Goal: Task Accomplishment & Management: Use online tool/utility

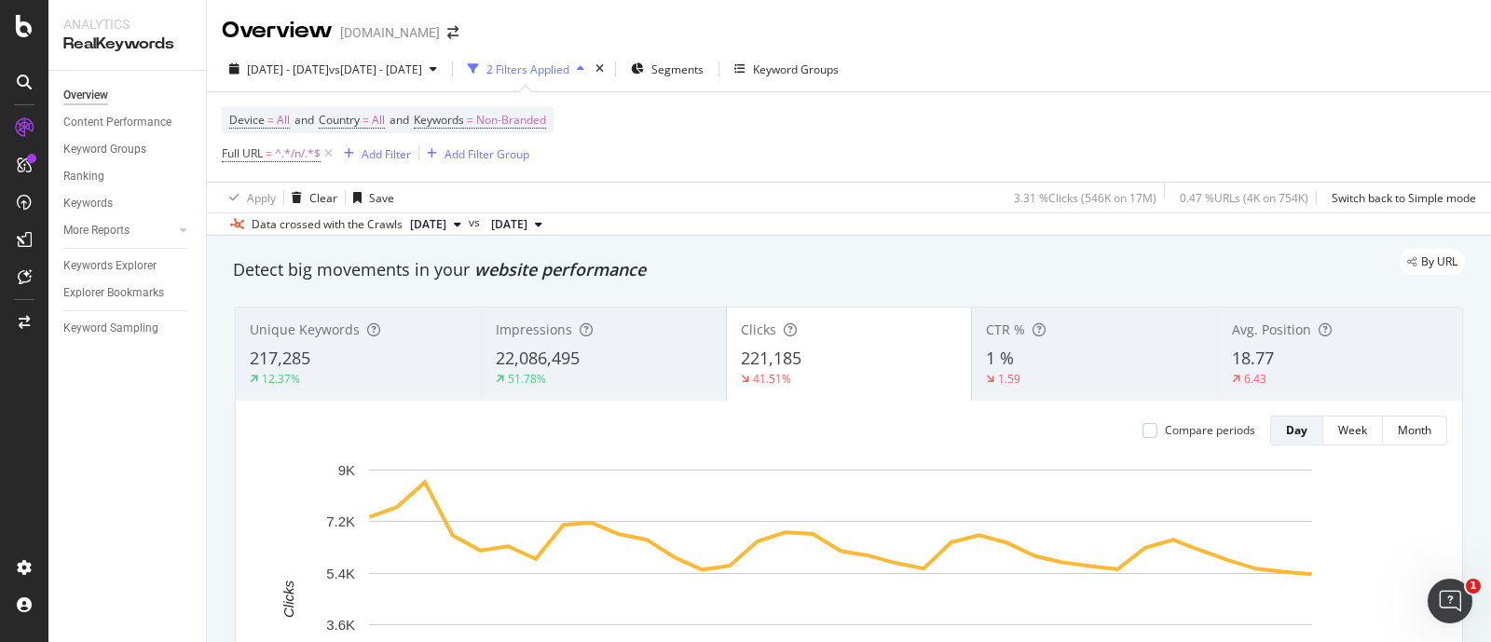
click at [615, 347] on div "Impressions 22,086,495 51.78%" at bounding box center [603, 354] width 245 height 84
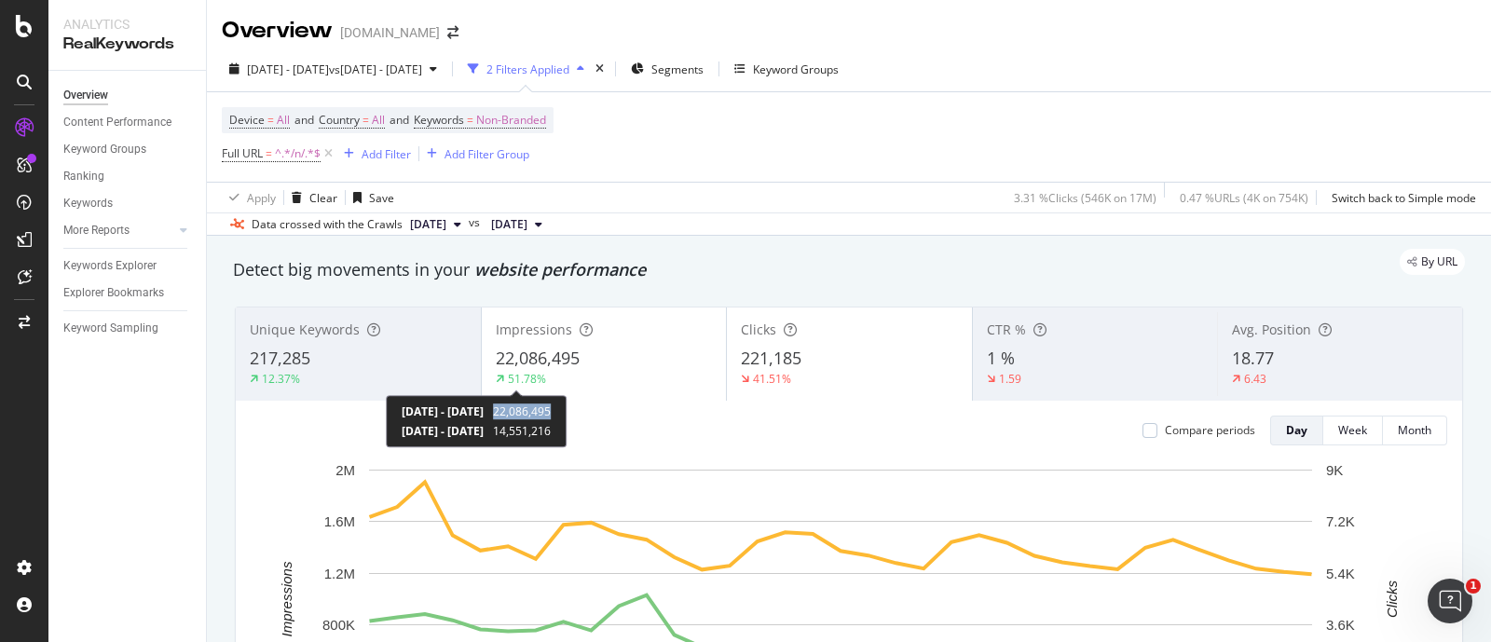
drag, startPoint x: 574, startPoint y: 412, endPoint x: 629, endPoint y: 415, distance: 55.1
click at [551, 415] on span "22,086,495" at bounding box center [522, 412] width 58 height 16
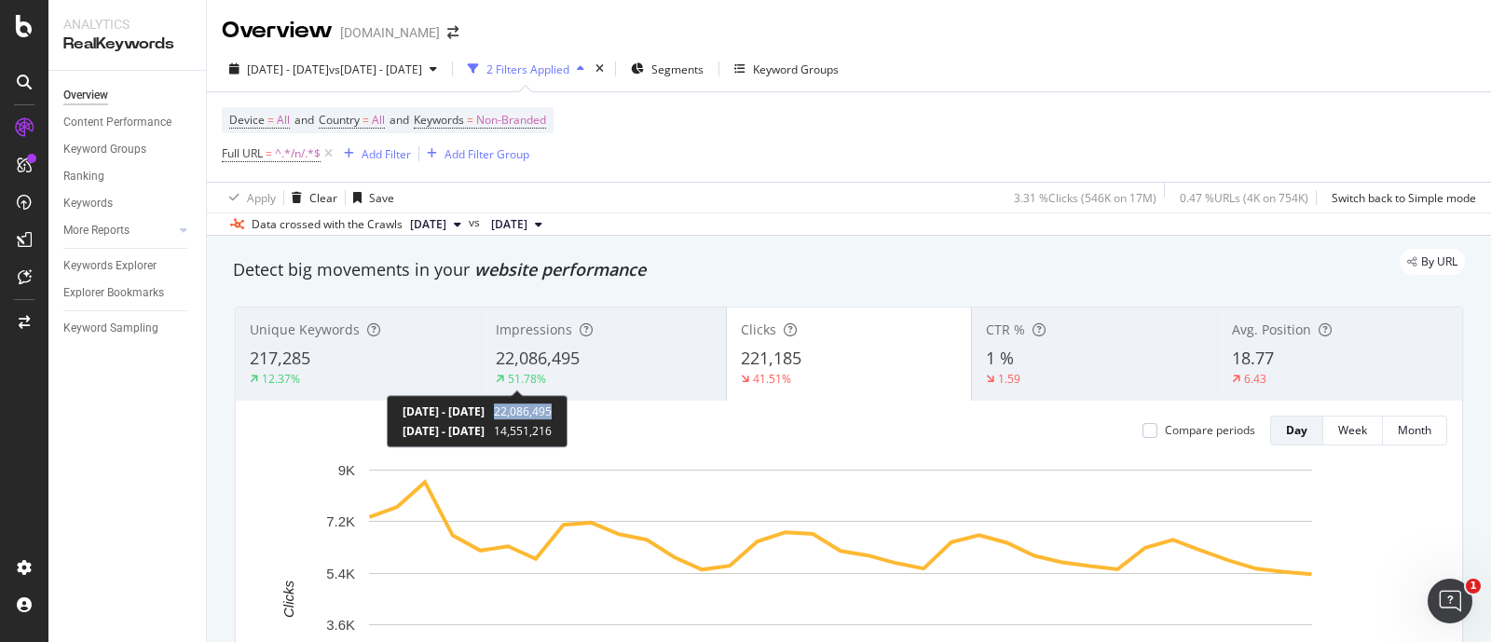
copy span "22,086,495"
drag, startPoint x: 576, startPoint y: 411, endPoint x: 635, endPoint y: 413, distance: 58.7
click at [568, 413] on div "[DATE] - [DATE] 22,086,495 [DATE] - [DATE] 14,551,216" at bounding box center [477, 421] width 181 height 52
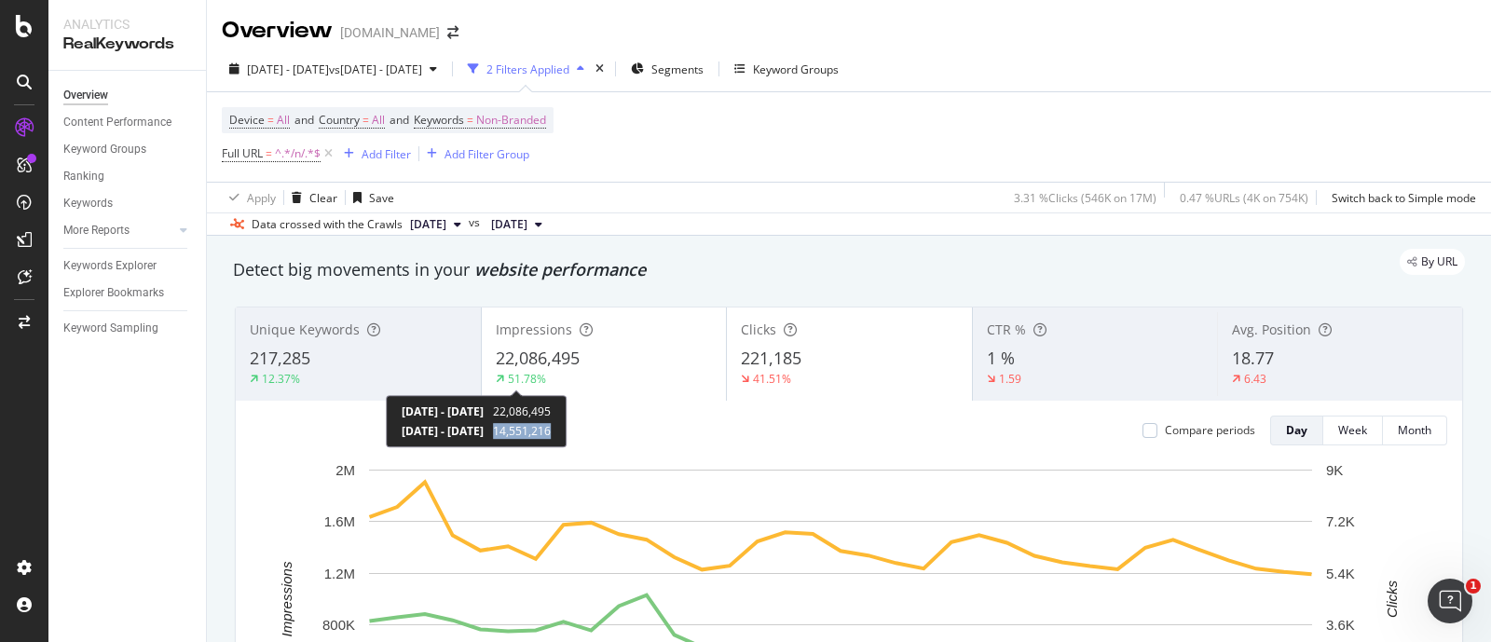
copy span "14,551,216"
drag, startPoint x: 572, startPoint y: 428, endPoint x: 629, endPoint y: 434, distance: 57.2
click at [551, 434] on div "[DATE] - [DATE] 14,551,216" at bounding box center [476, 431] width 149 height 16
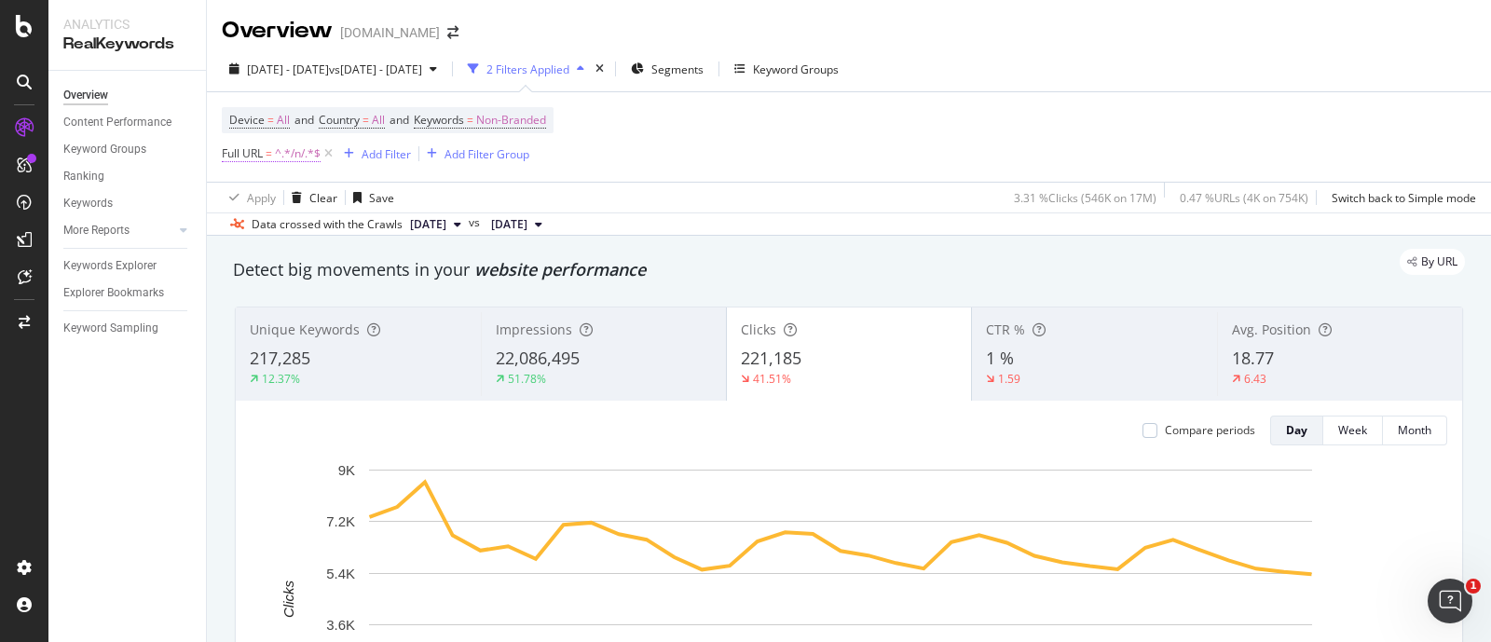
click at [275, 155] on span "Full URL = ^.*/n/.*$" at bounding box center [271, 153] width 99 height 17
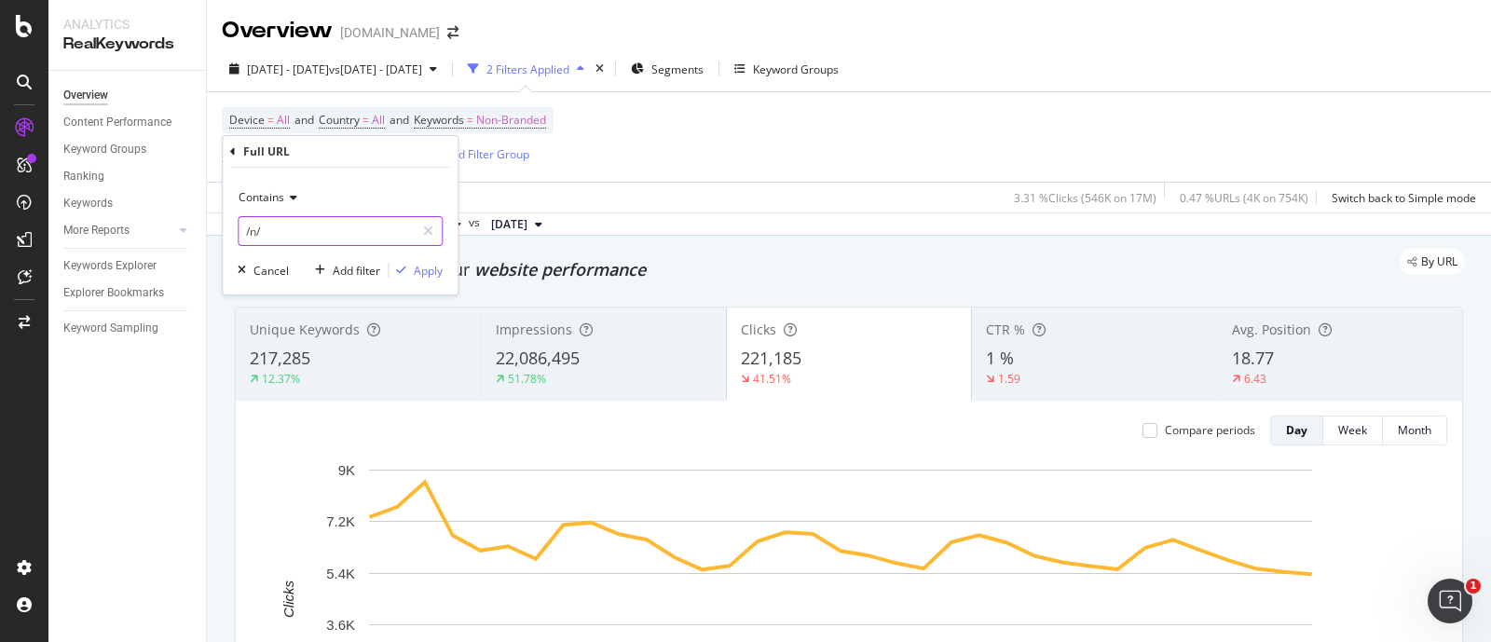
click at [256, 232] on input "/n/" at bounding box center [327, 231] width 176 height 30
type input "/pl/"
click at [437, 267] on div "Apply" at bounding box center [428, 271] width 29 height 16
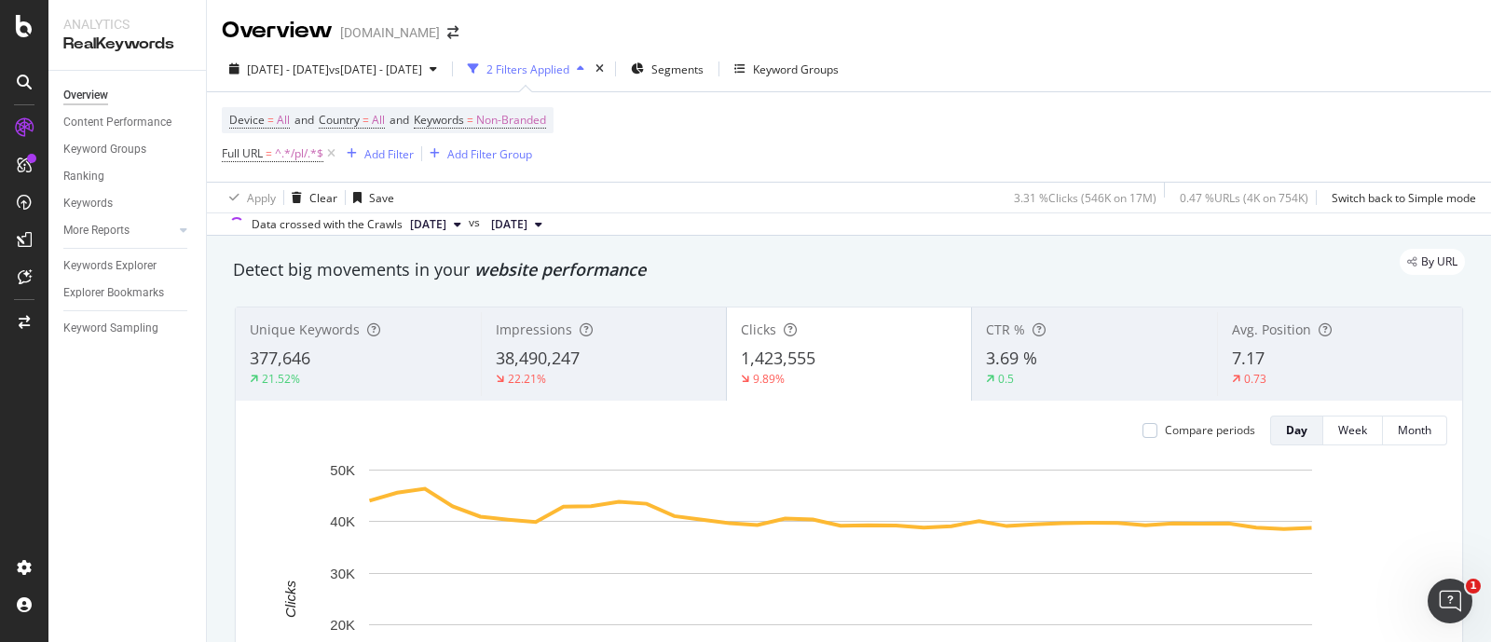
click at [610, 365] on div "38,490,247" at bounding box center [604, 359] width 216 height 24
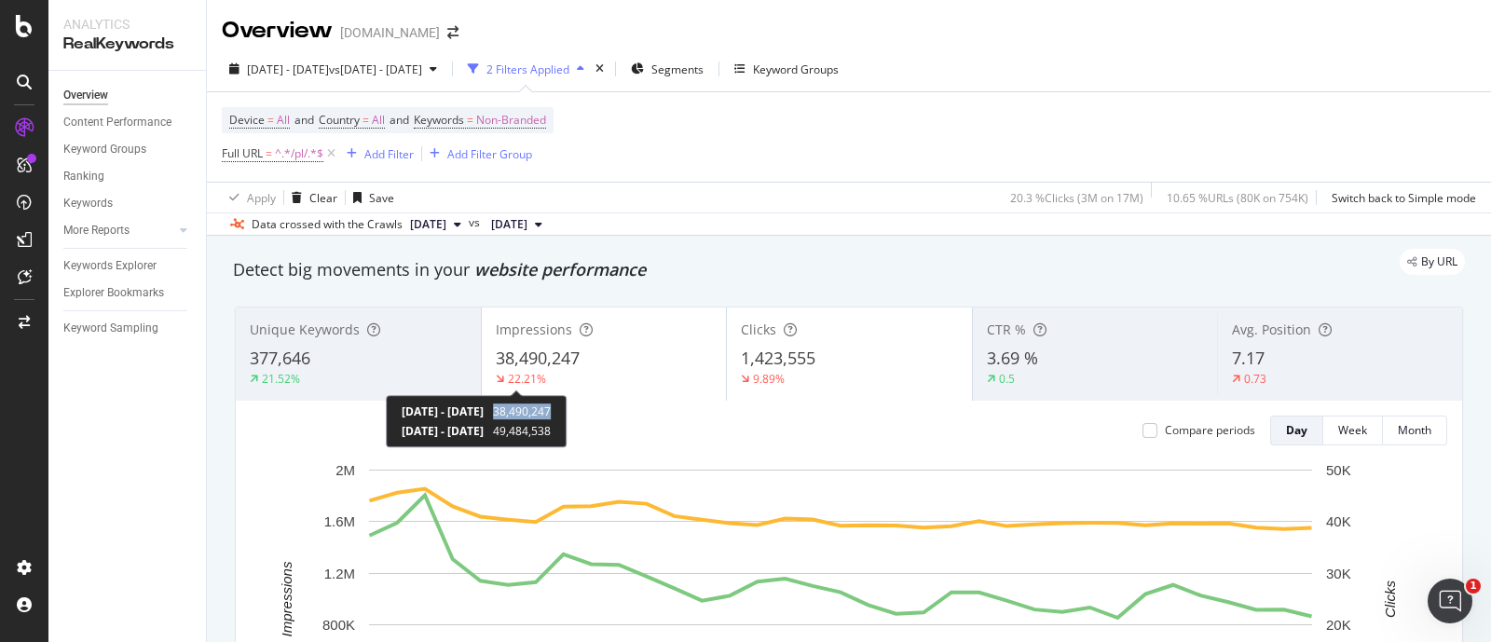
drag, startPoint x: 575, startPoint y: 412, endPoint x: 634, endPoint y: 413, distance: 58.7
click at [567, 413] on div "[DATE] - [DATE] 38,490,247 [DATE] - [DATE] 49,484,538" at bounding box center [476, 421] width 181 height 52
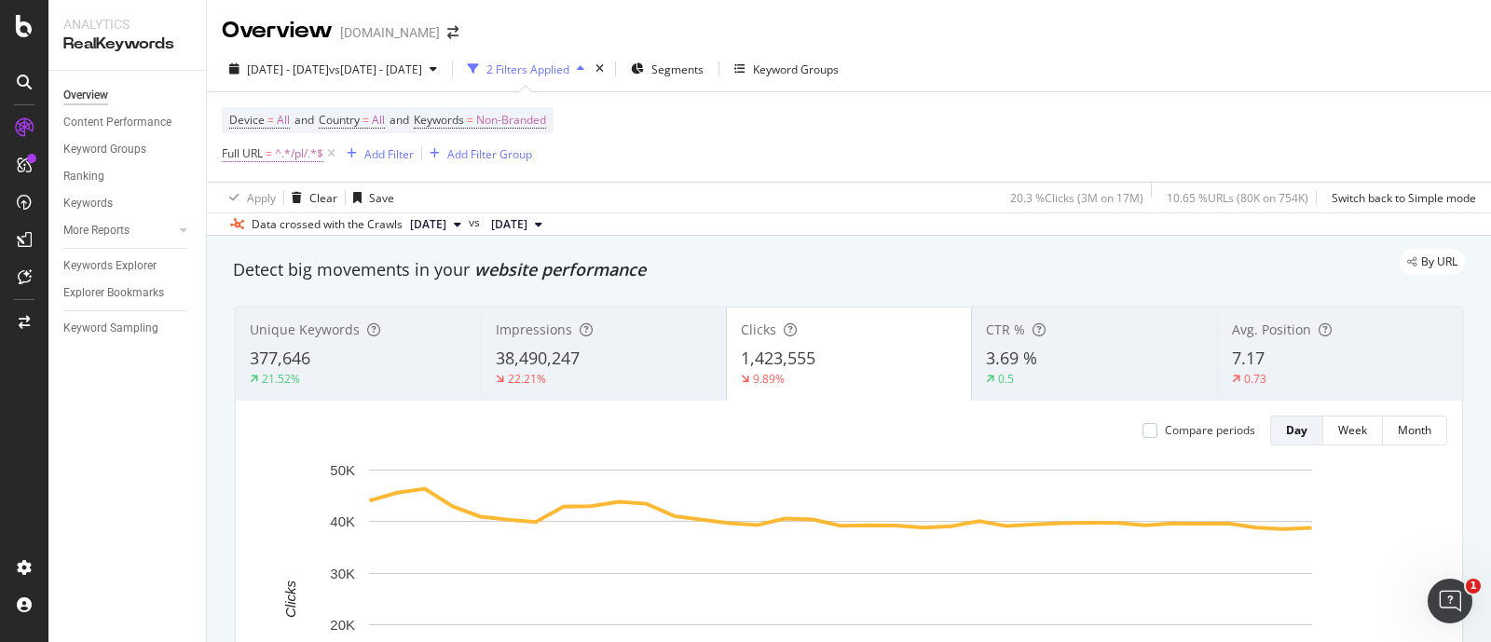
click at [284, 151] on span "^.*/pl/.*$" at bounding box center [299, 154] width 48 height 26
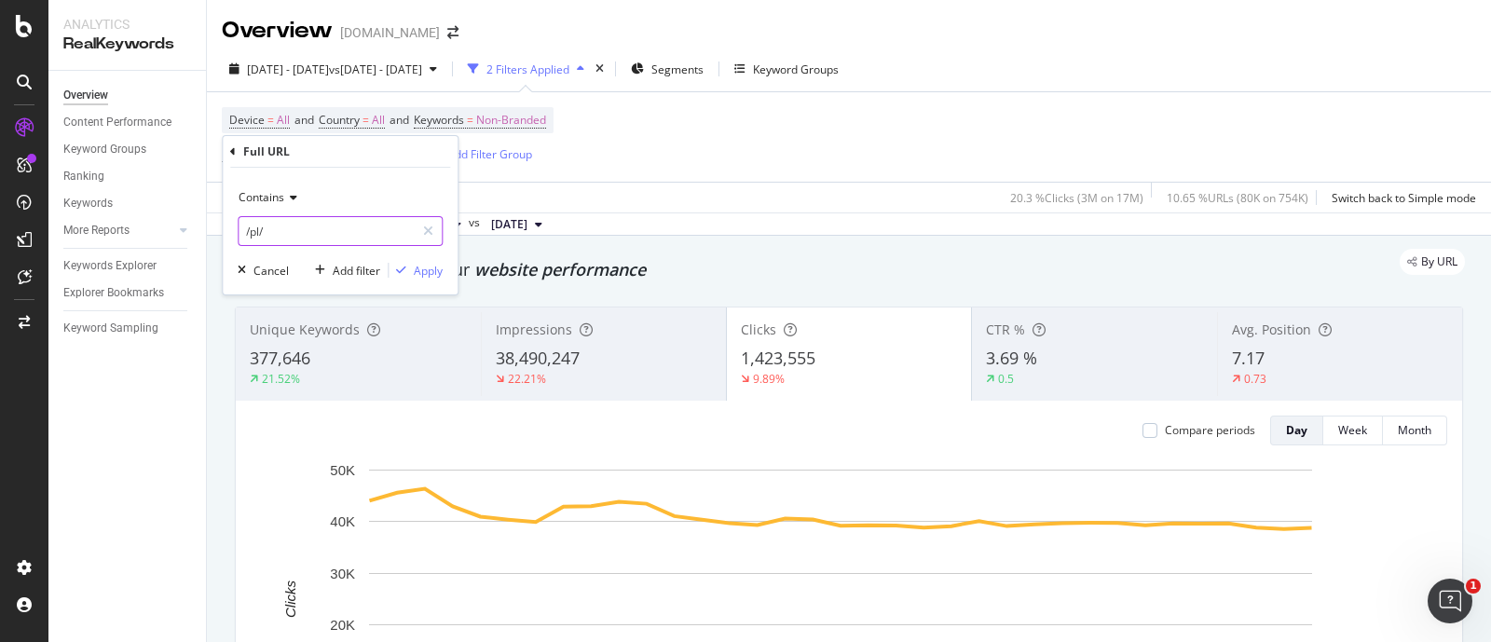
click at [257, 227] on input "/pl/" at bounding box center [327, 231] width 176 height 30
type input "/c/"
click at [421, 271] on div "Apply" at bounding box center [428, 271] width 29 height 16
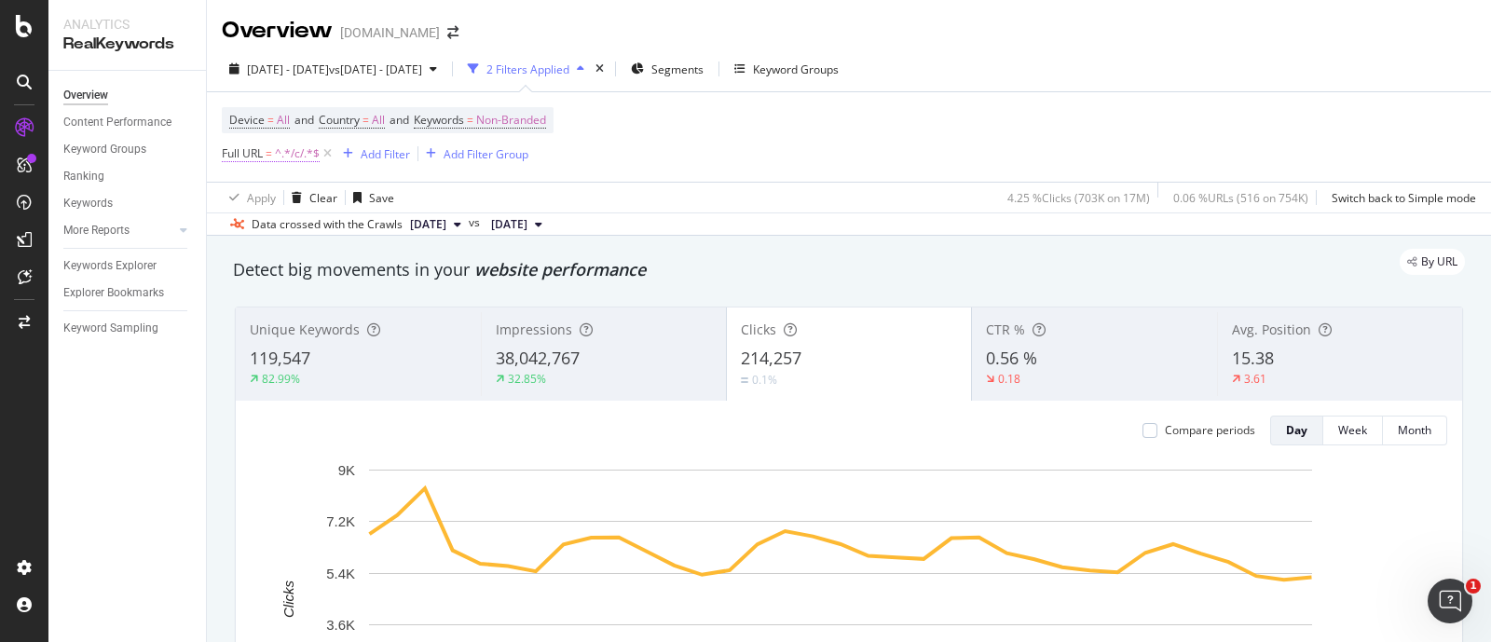
click at [277, 146] on span "^.*/c/.*$" at bounding box center [297, 154] width 45 height 26
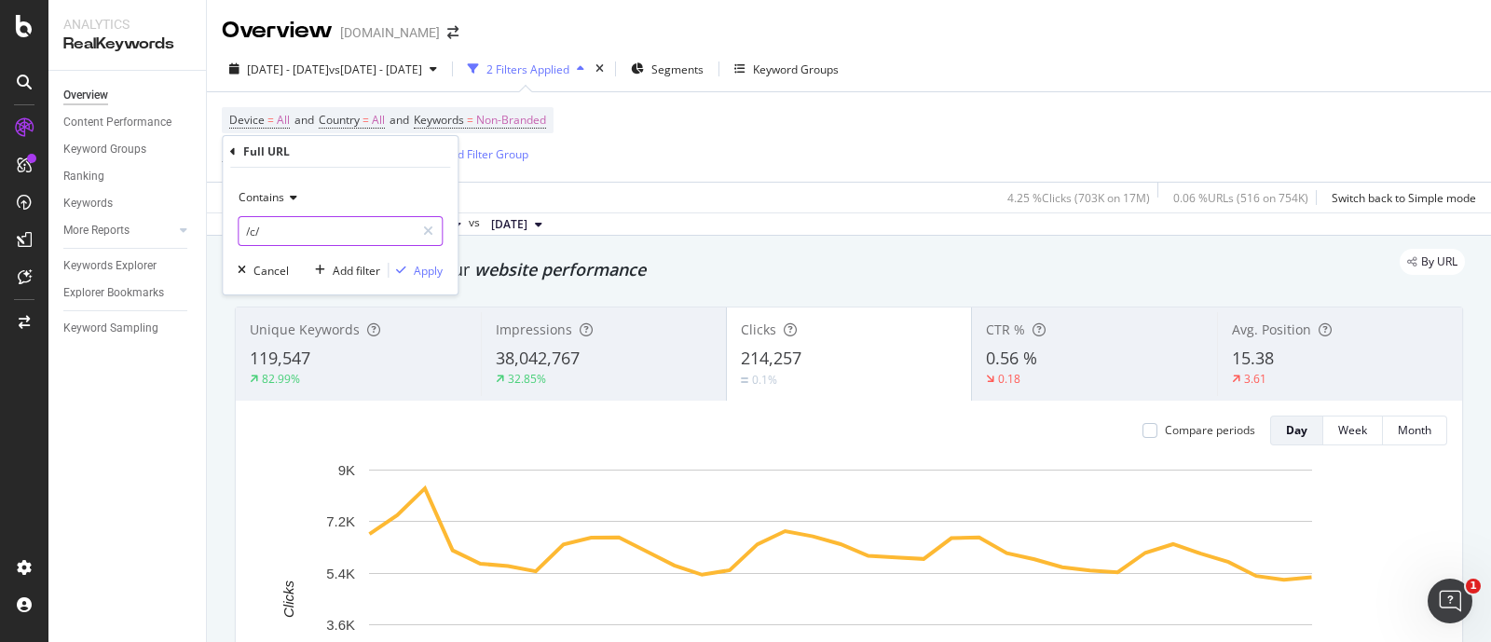
click at [255, 229] on input "/c/" at bounding box center [327, 231] width 176 height 30
type input "/pd/"
click at [429, 271] on div "Apply" at bounding box center [428, 271] width 29 height 16
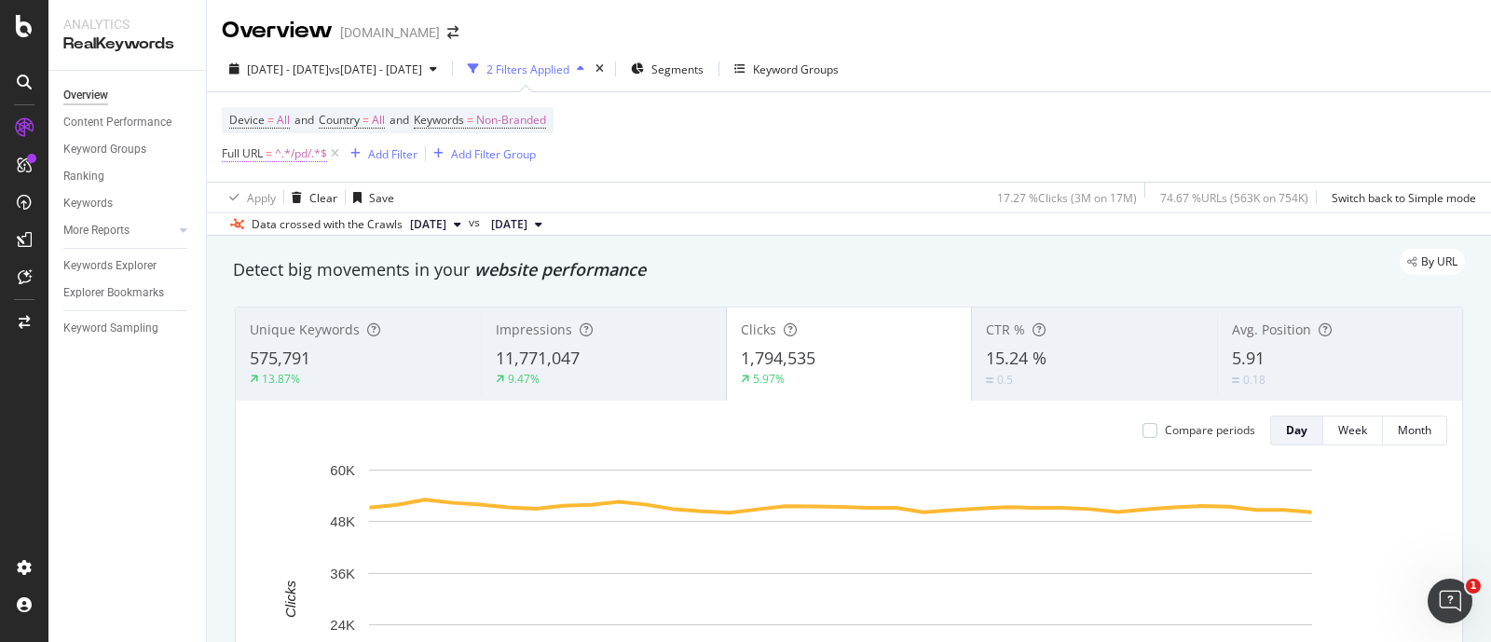
click at [292, 146] on span "^.*/pd/.*$" at bounding box center [301, 154] width 52 height 26
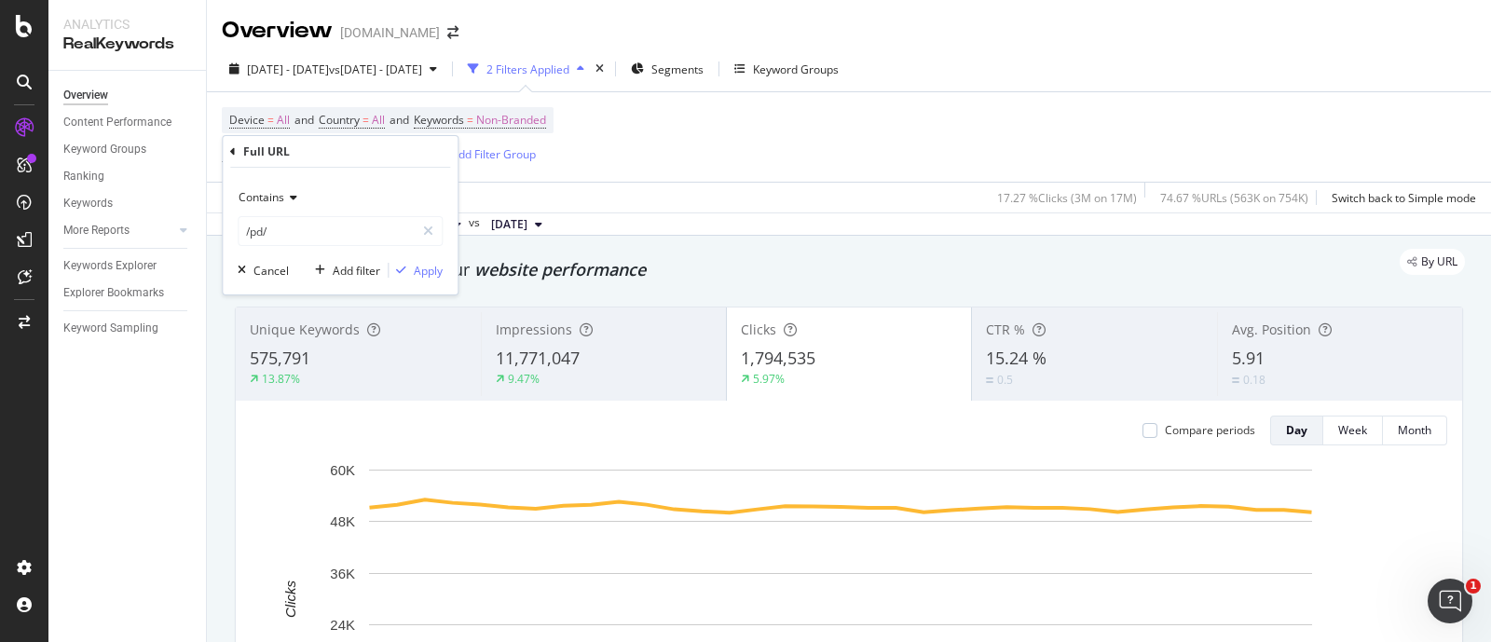
click at [259, 198] on span "Contains" at bounding box center [262, 197] width 46 height 16
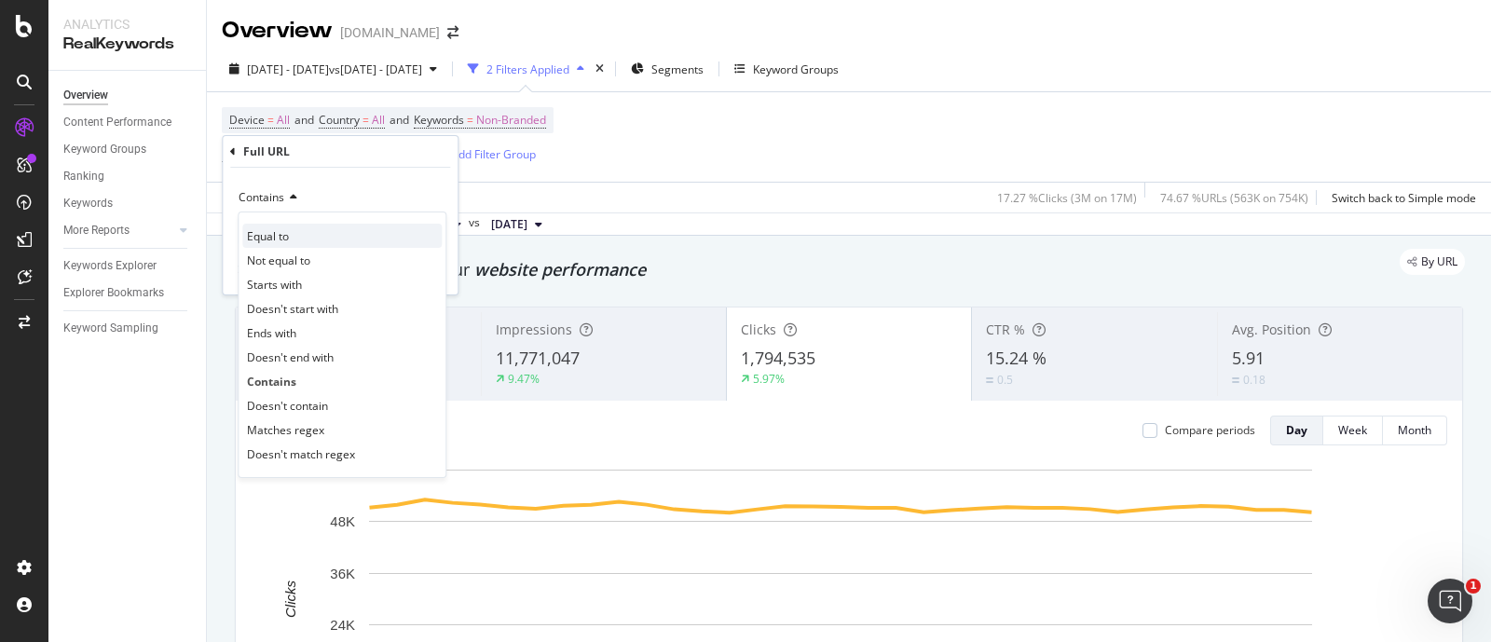
click at [294, 233] on div "Equal to" at bounding box center [341, 236] width 199 height 24
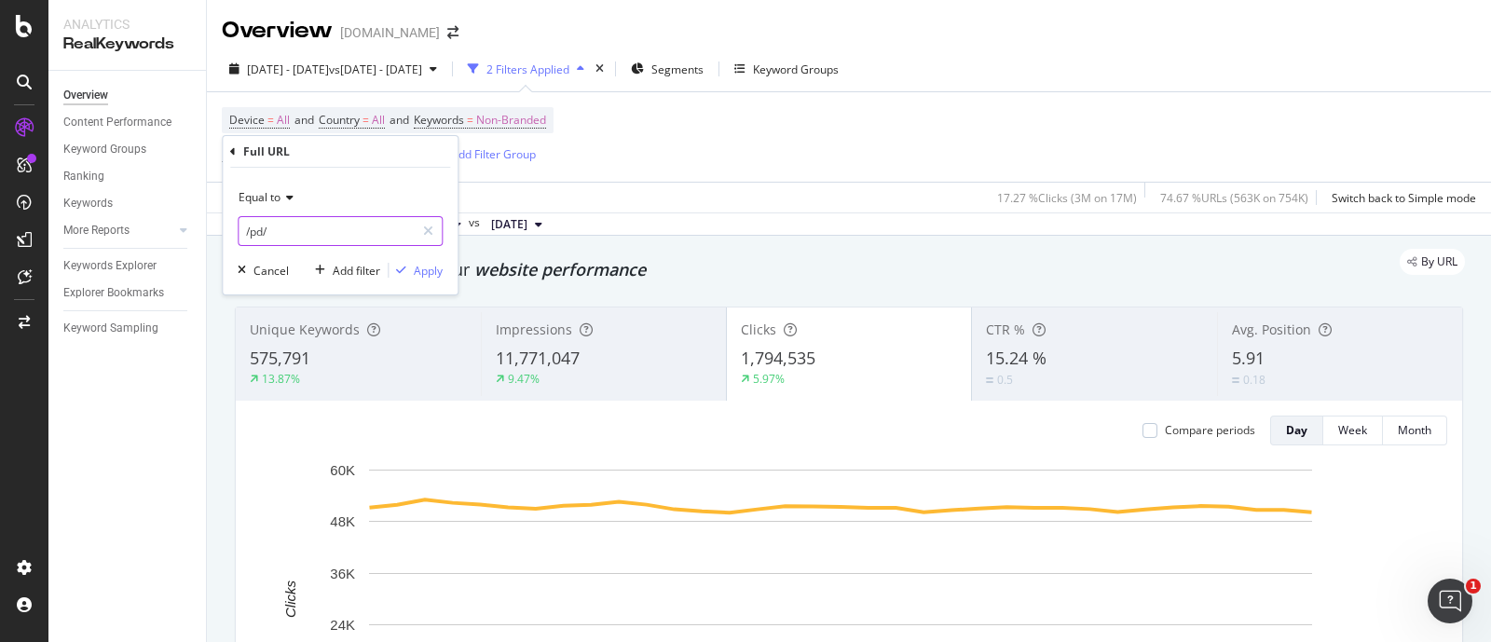
click at [272, 230] on input "/pd/" at bounding box center [327, 231] width 176 height 30
paste input "[URL][DOMAIN_NAME]"
type input "[URL][DOMAIN_NAME]"
click at [430, 267] on div "Apply" at bounding box center [428, 271] width 29 height 16
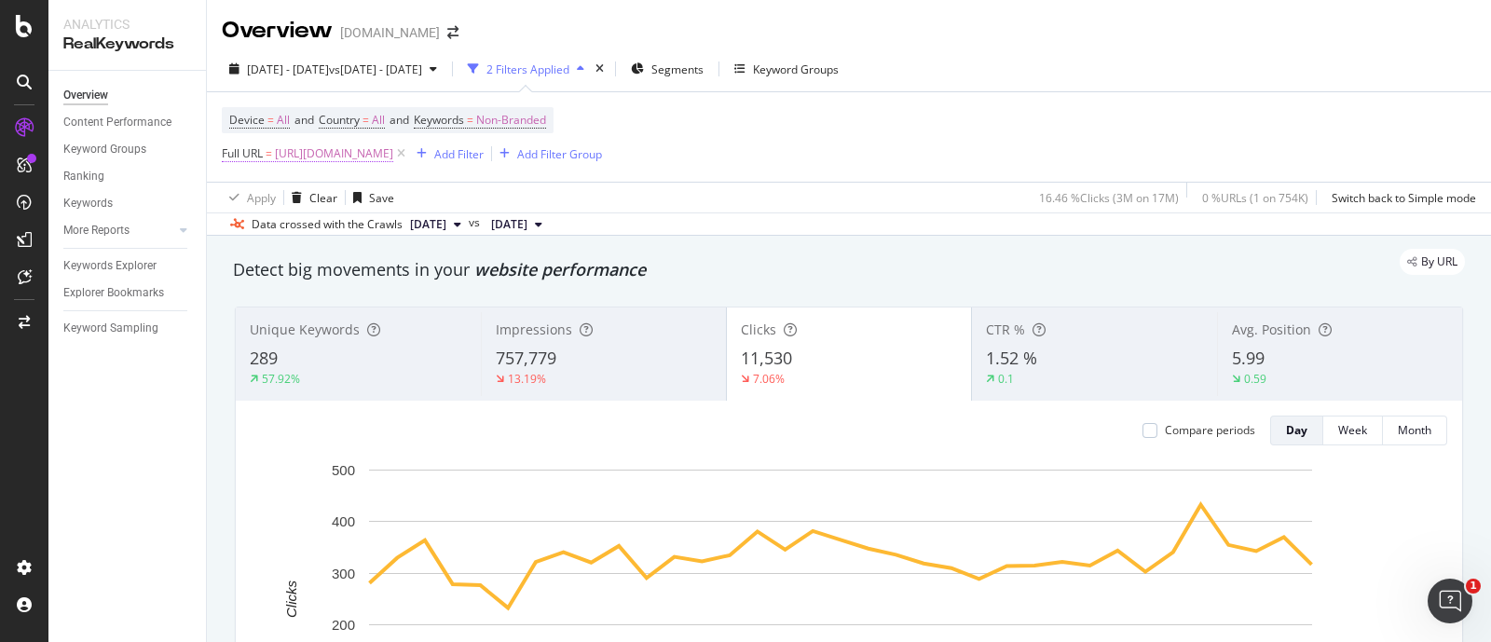
click at [233, 149] on span "Full URL" at bounding box center [242, 153] width 41 height 16
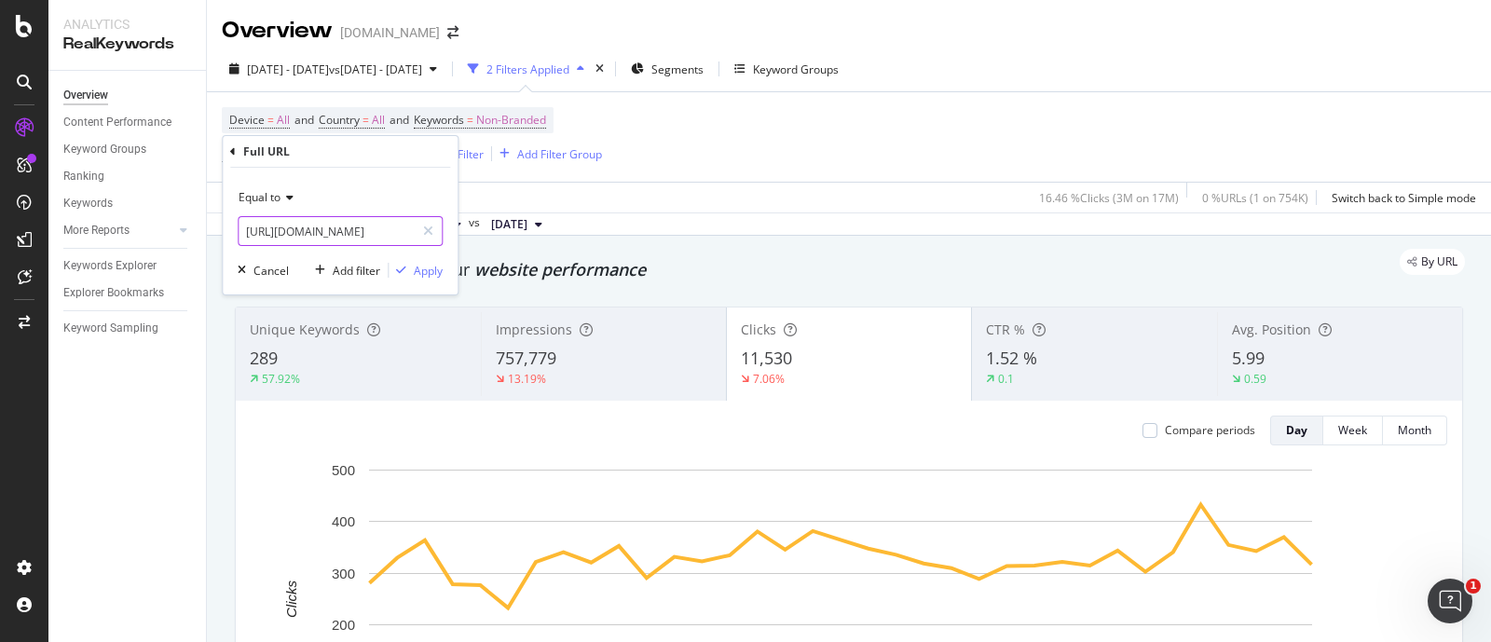
click at [285, 226] on input "[URL][DOMAIN_NAME]" at bounding box center [327, 231] width 176 height 30
type input "[DOMAIN_NAME][URL]"
click at [419, 263] on div "Apply" at bounding box center [428, 271] width 29 height 16
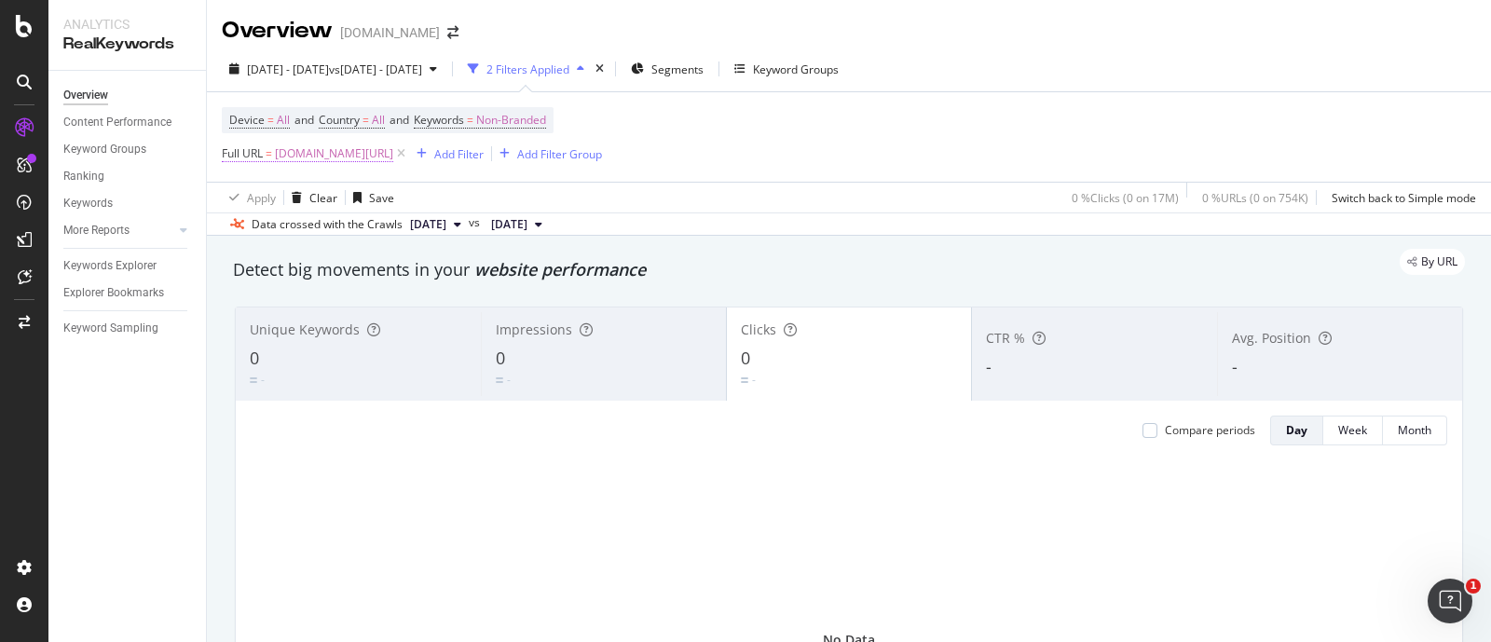
click at [278, 154] on span "[DOMAIN_NAME][URL]" at bounding box center [334, 154] width 118 height 26
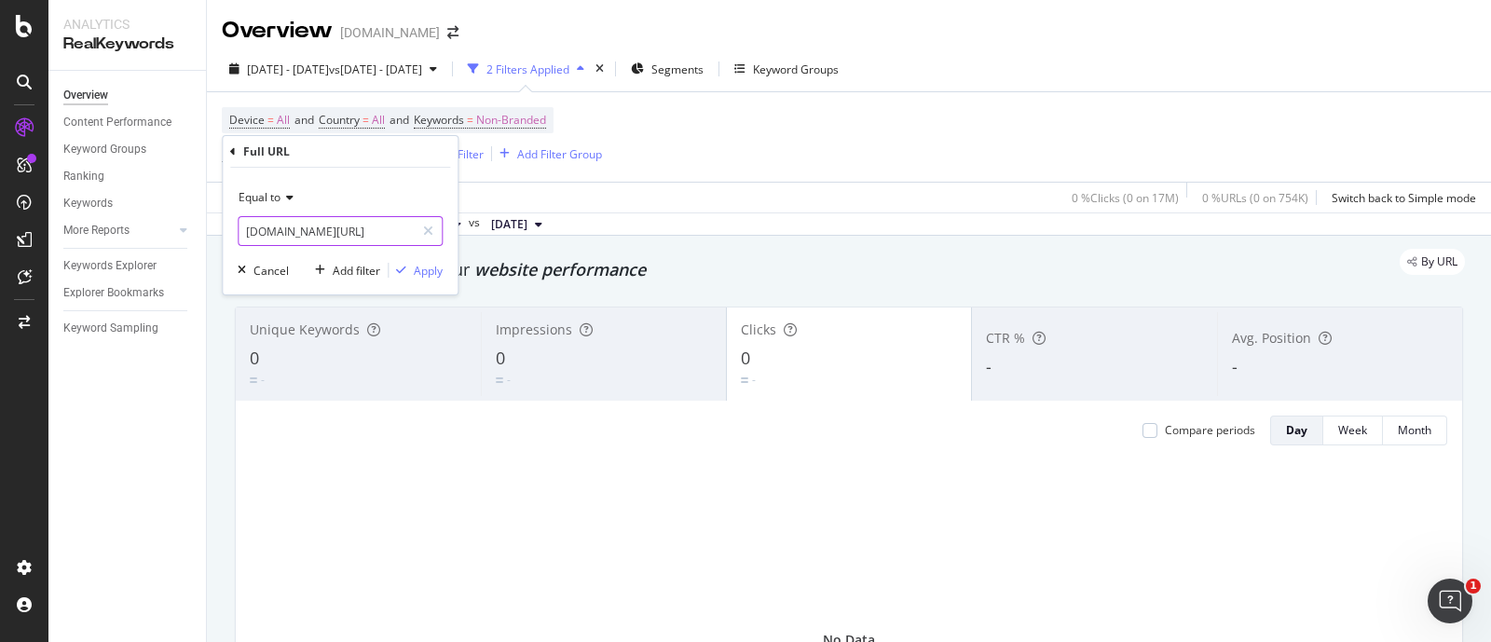
click at [274, 230] on input "[DOMAIN_NAME][URL]" at bounding box center [327, 231] width 176 height 30
paste input "https://"
type input "[URL][DOMAIN_NAME]"
click at [432, 267] on div "Apply" at bounding box center [428, 271] width 29 height 16
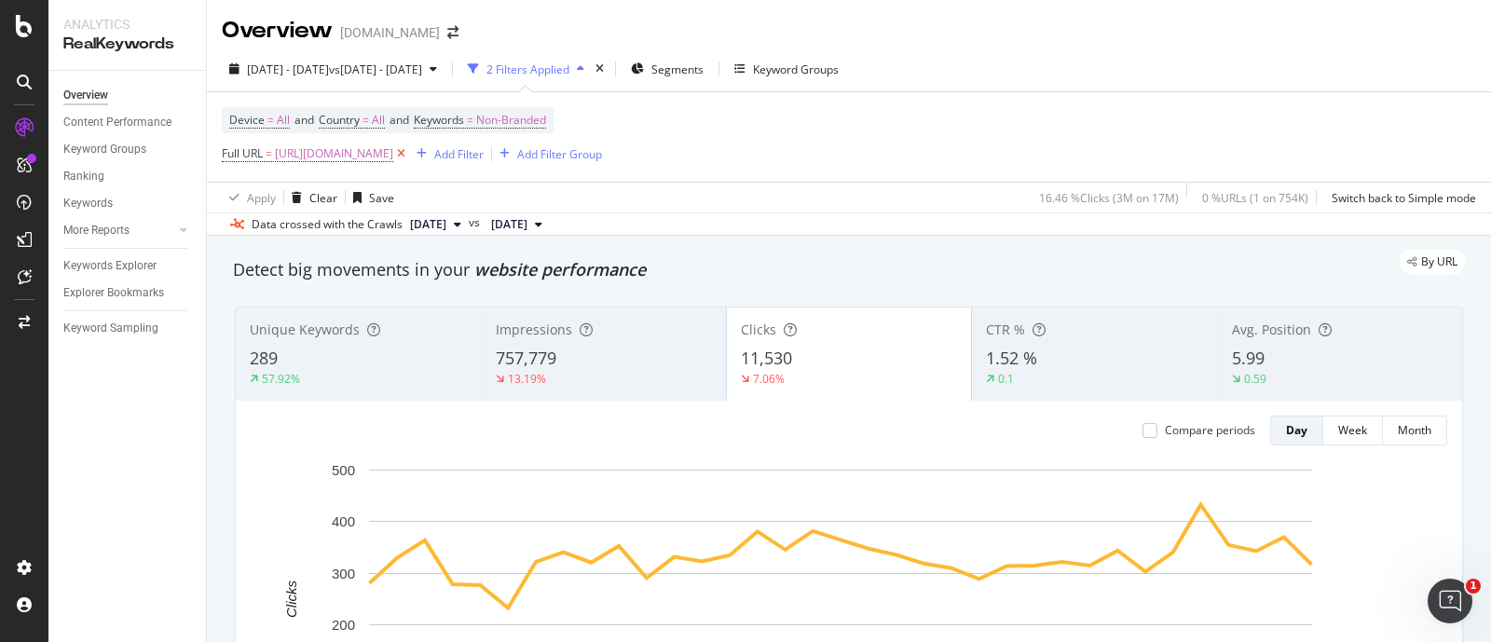
click at [409, 156] on icon at bounding box center [401, 153] width 16 height 19
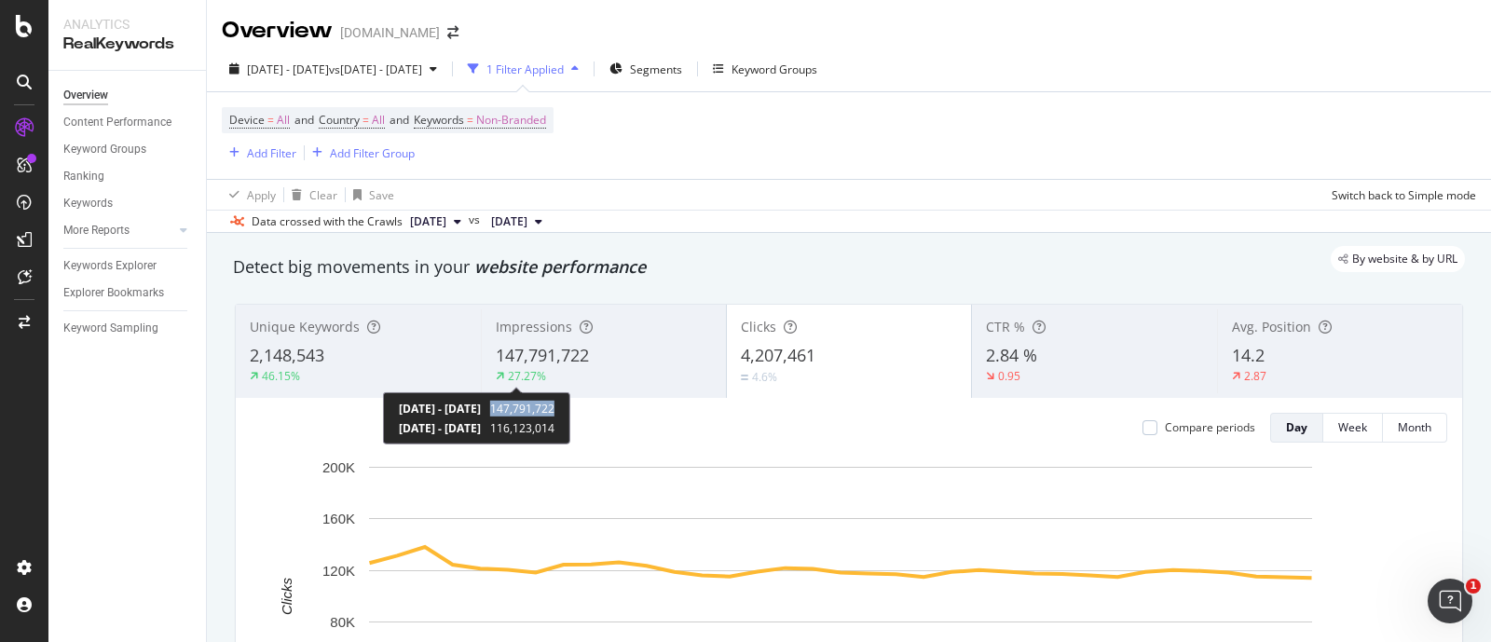
copy span "147,791,722"
drag, startPoint x: 569, startPoint y: 407, endPoint x: 638, endPoint y: 407, distance: 69.9
click at [570, 407] on div "[DATE] - [DATE] 147,791,722 [DATE] - [DATE] 116,123,014" at bounding box center [476, 418] width 187 height 52
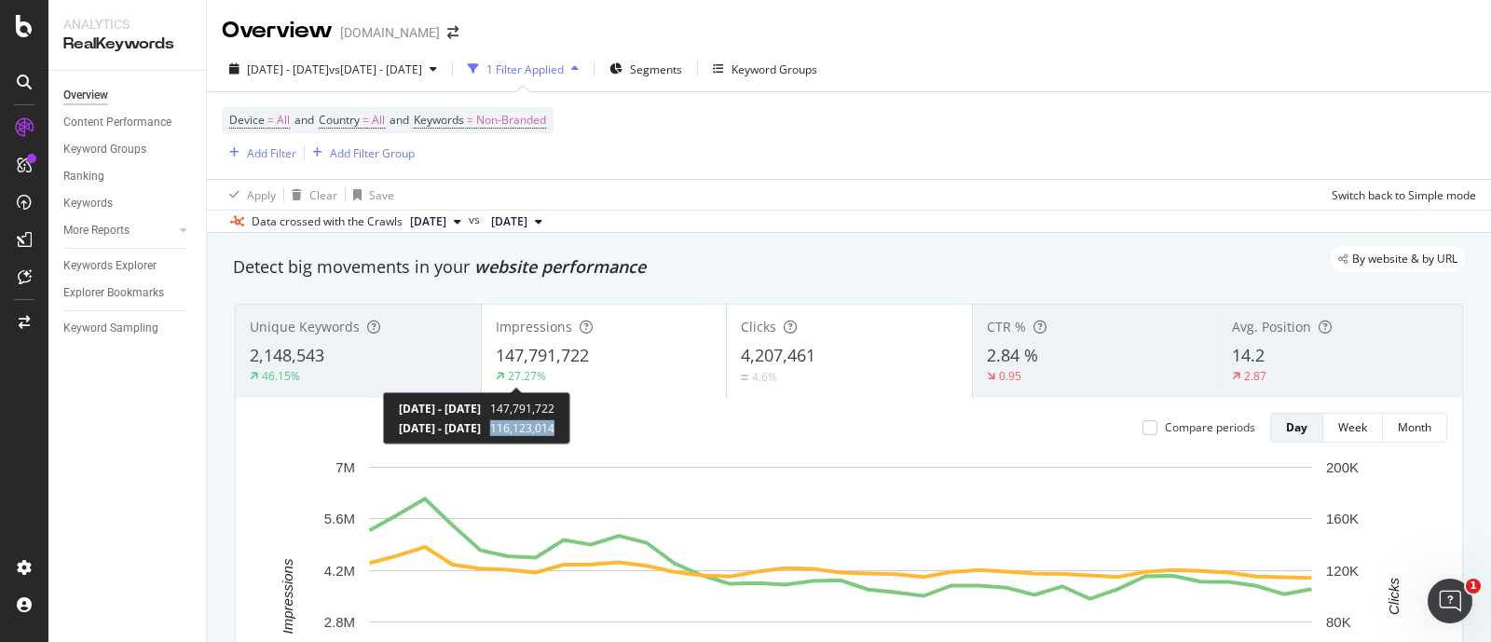
copy span "116,123,014"
drag, startPoint x: 569, startPoint y: 423, endPoint x: 646, endPoint y: 430, distance: 77.6
click at [570, 430] on div "[DATE] - [DATE] 147,791,722 [DATE] - [DATE] 116,123,014" at bounding box center [476, 418] width 187 height 52
